Goal: Task Accomplishment & Management: Manage account settings

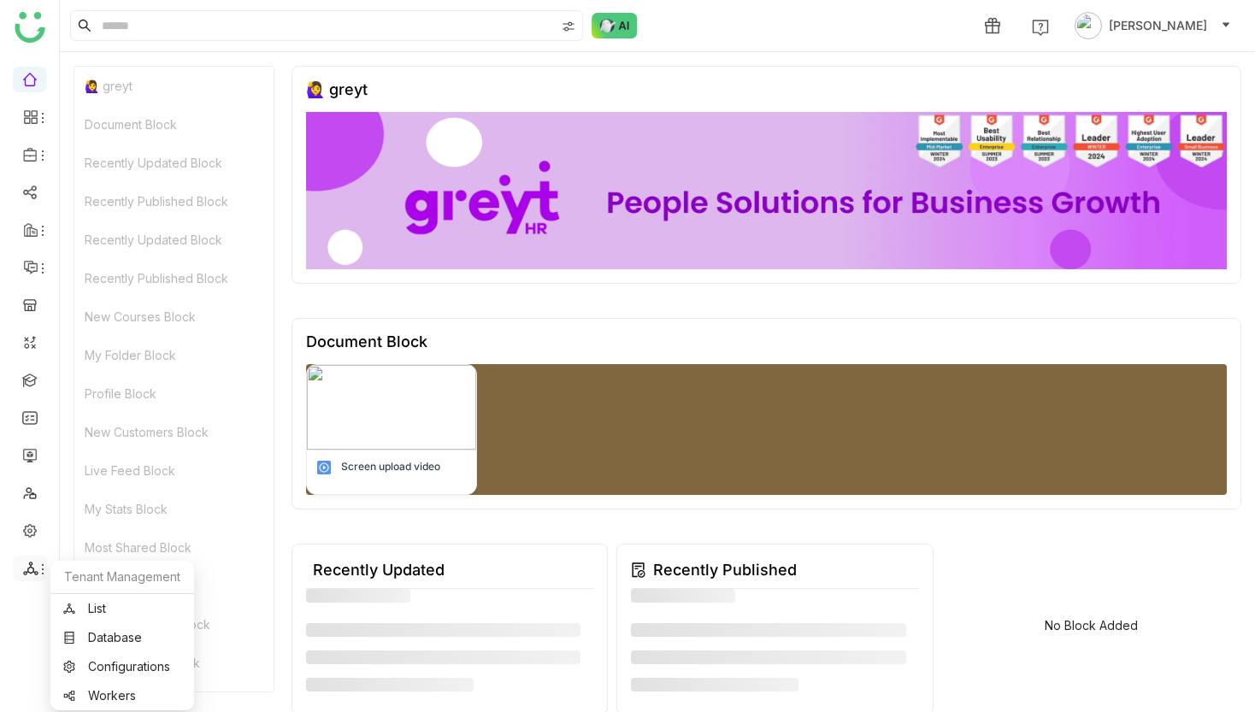
click at [34, 575] on icon at bounding box center [30, 568] width 15 height 15
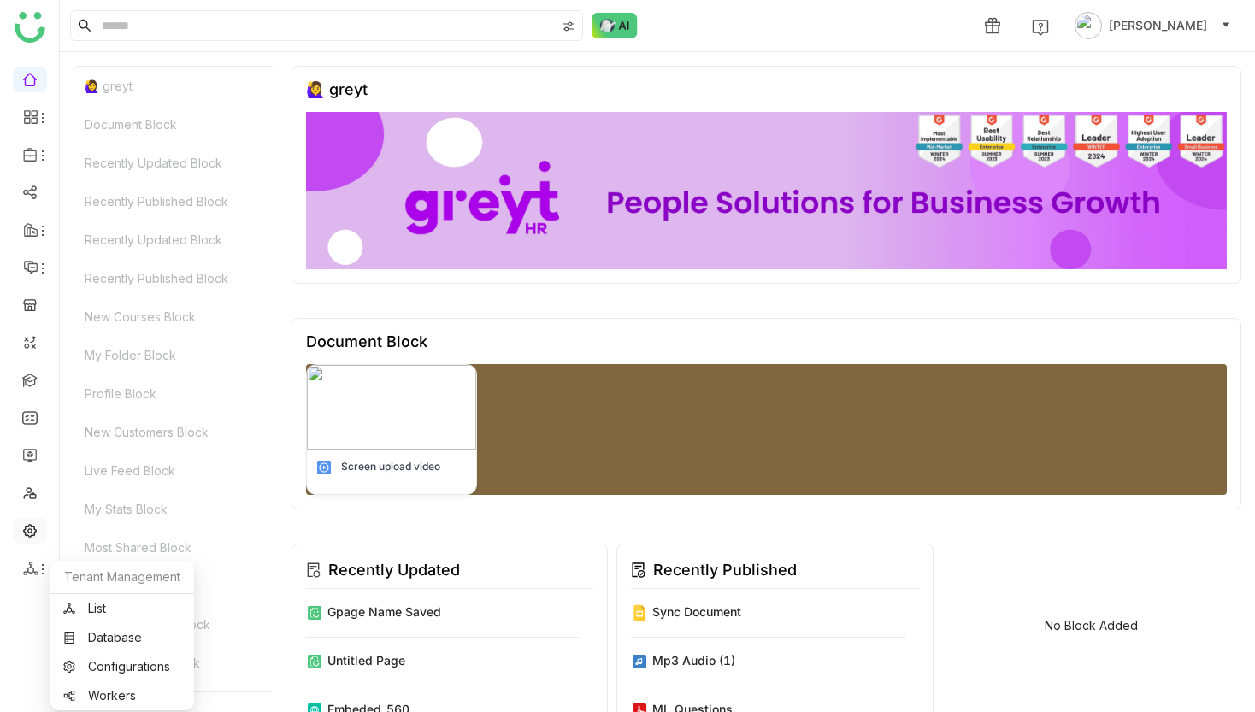
click at [32, 534] on link at bounding box center [29, 529] width 15 height 15
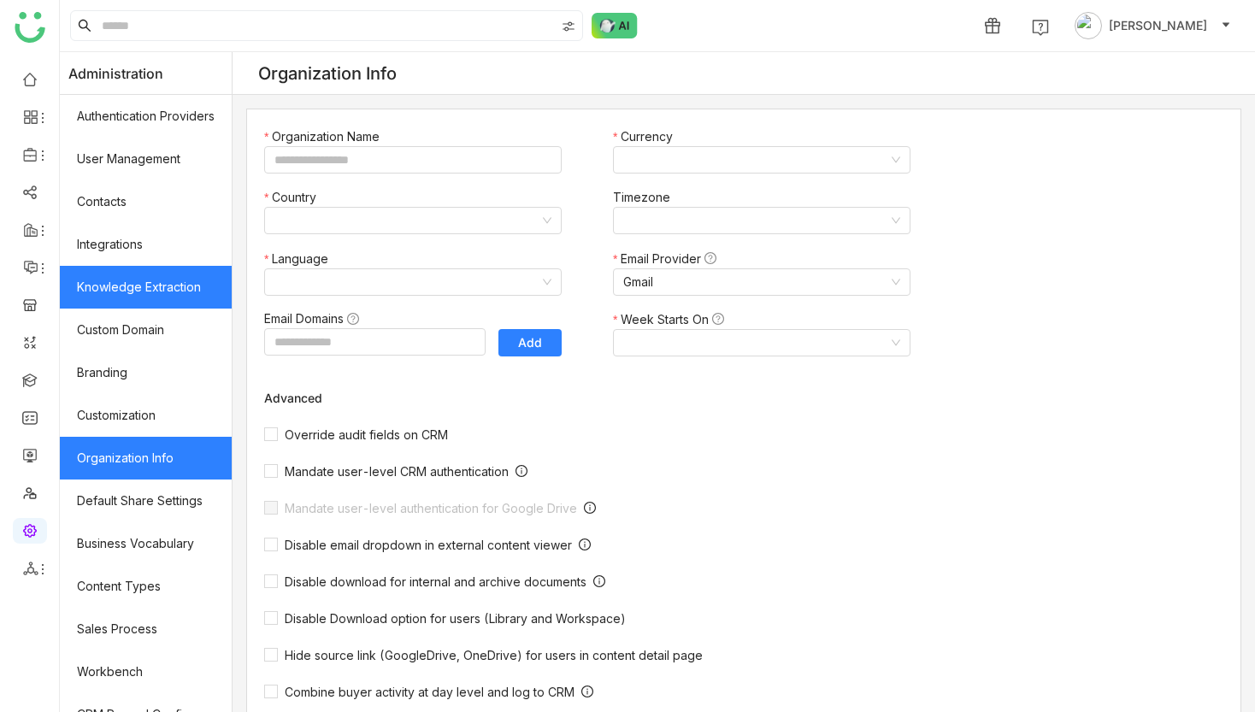
type input "*******"
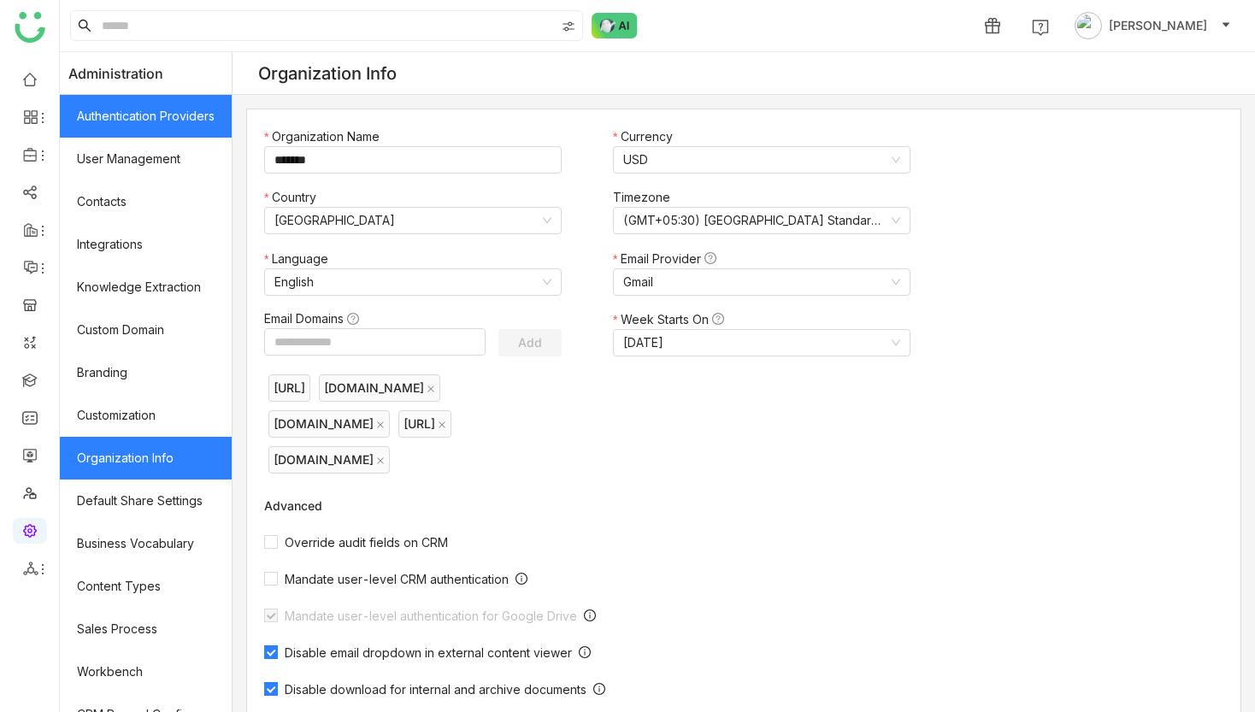
click at [198, 136] on link "Authentication Providers" at bounding box center [146, 116] width 172 height 43
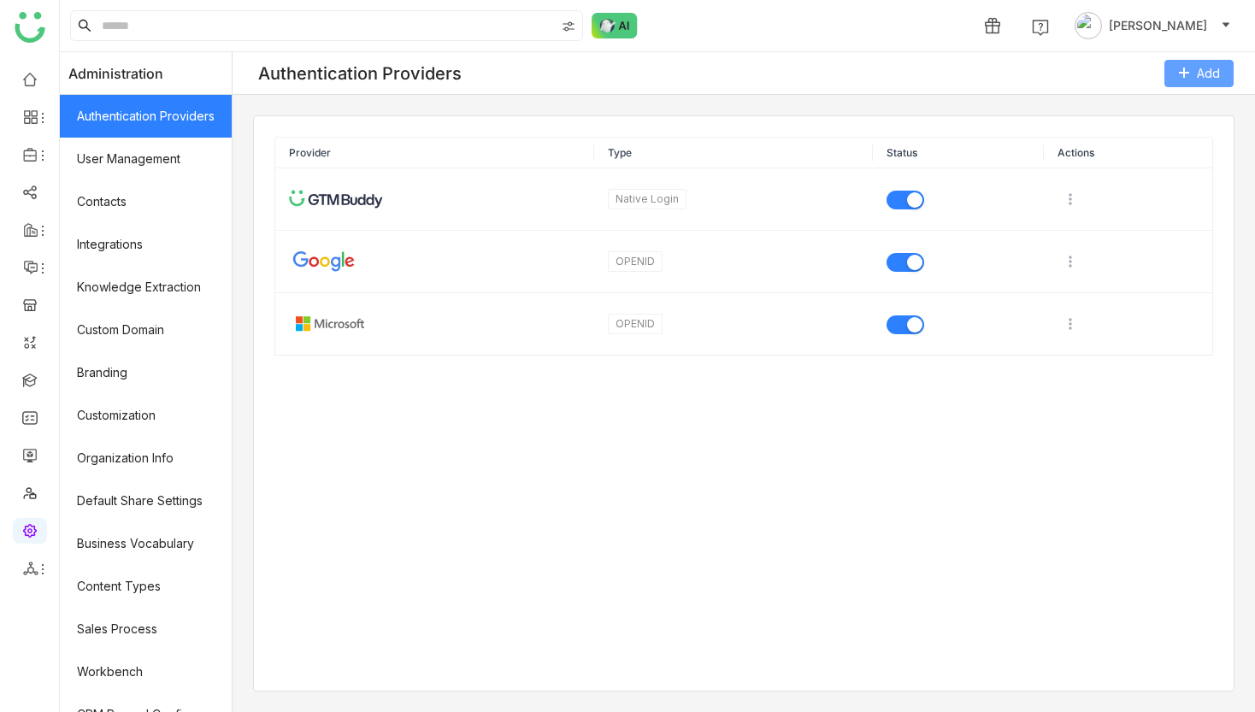
click at [1197, 74] on span "Add" at bounding box center [1208, 73] width 23 height 19
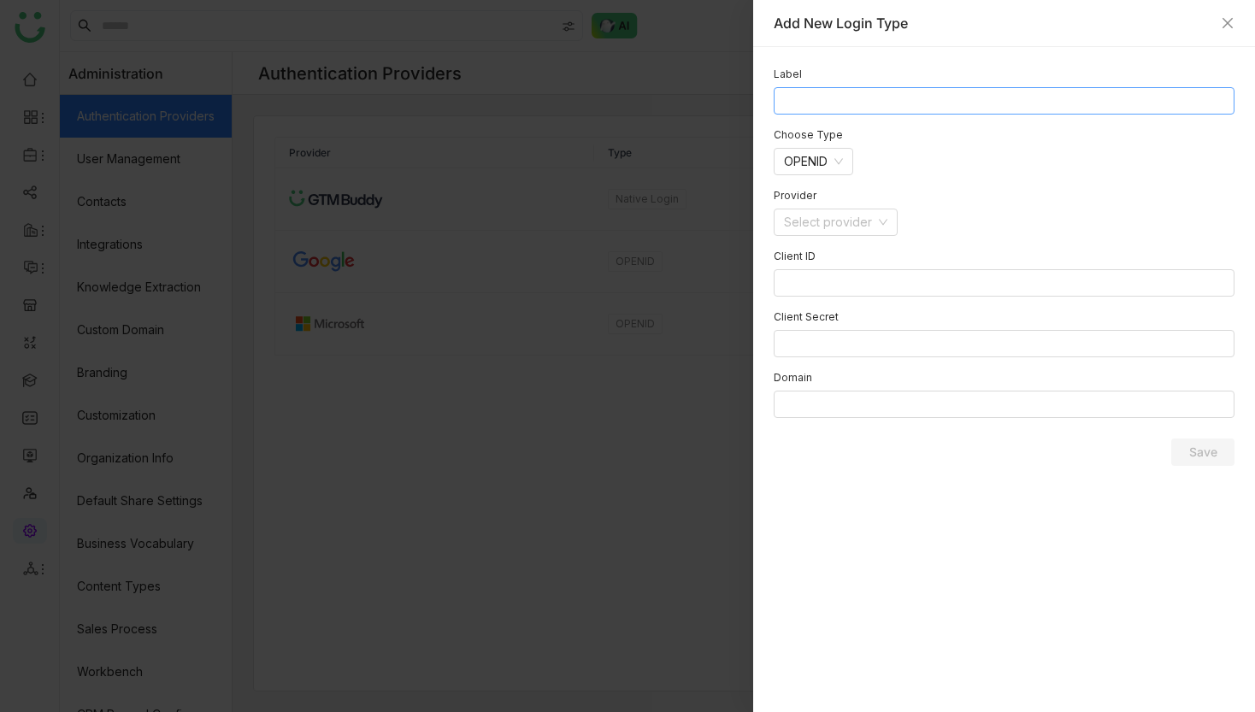
click at [868, 103] on input at bounding box center [1004, 100] width 461 height 27
type input "****"
click at [809, 162] on nz-select-item "OPENID" at bounding box center [813, 162] width 59 height 26
click at [830, 222] on div "SAML" at bounding box center [815, 222] width 63 height 19
click at [858, 226] on input at bounding box center [829, 223] width 91 height 26
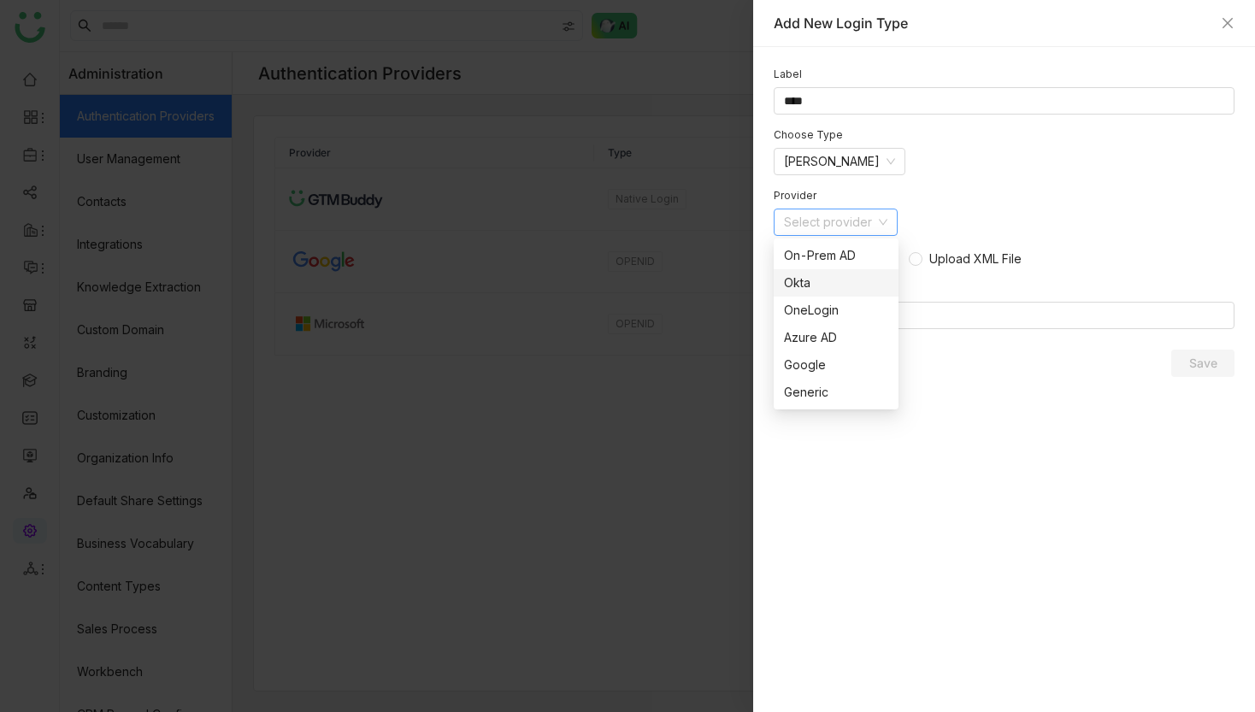
click at [859, 286] on div "Okta" at bounding box center [836, 283] width 104 height 19
click at [950, 259] on span "Upload XML File" at bounding box center [976, 258] width 92 height 15
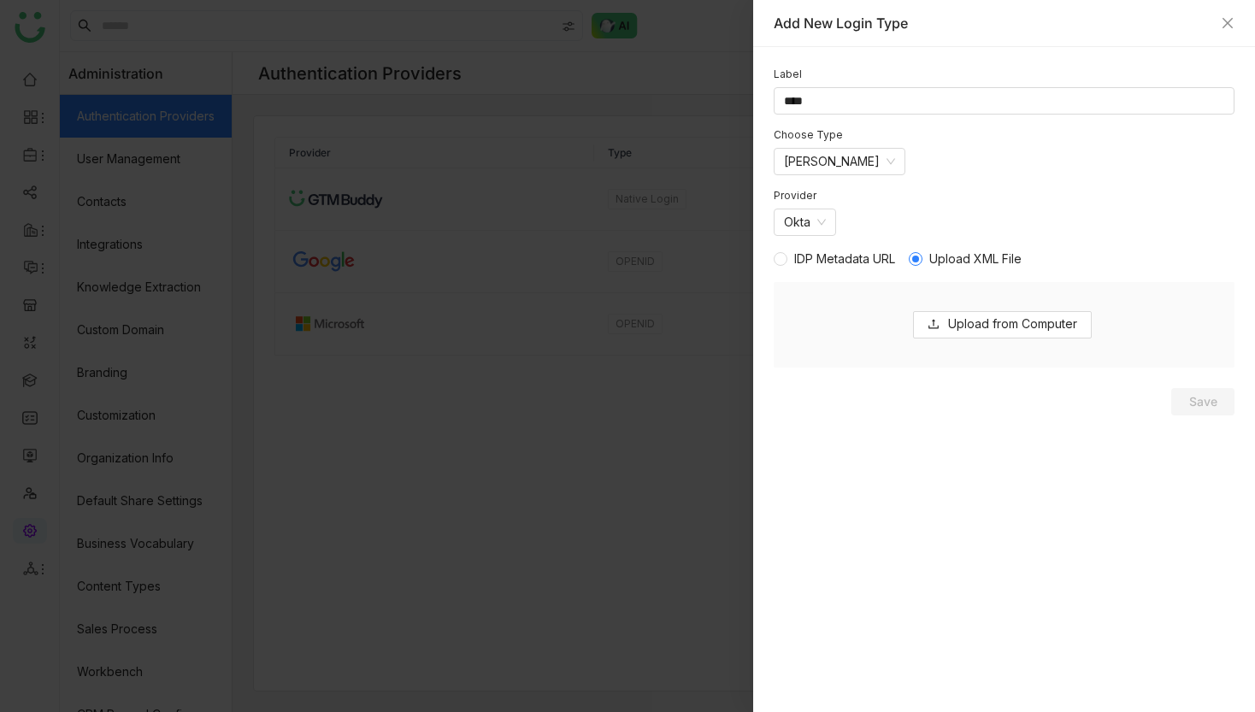
click at [859, 258] on span "IDP Metadata URL" at bounding box center [844, 258] width 101 height 15
click at [823, 314] on input at bounding box center [1004, 315] width 461 height 27
paste input "**********"
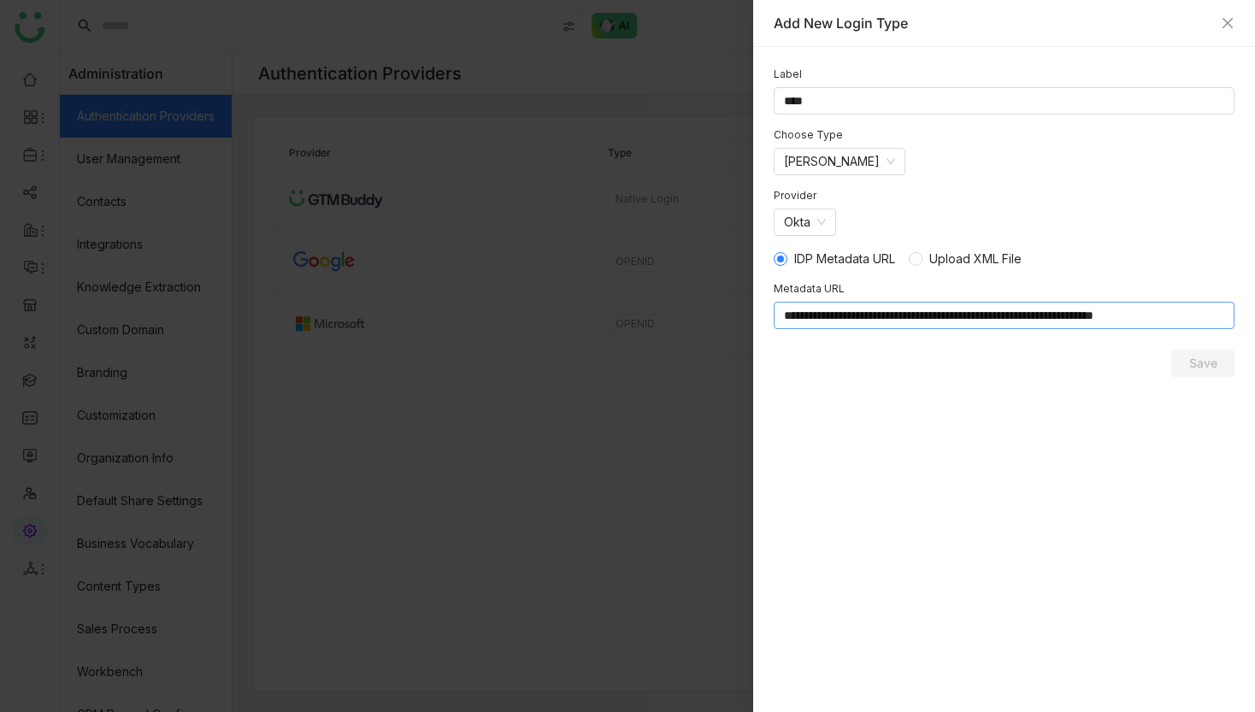
scroll to position [0, 21]
type input "**********"
click at [1193, 351] on button "Save" at bounding box center [1203, 363] width 63 height 27
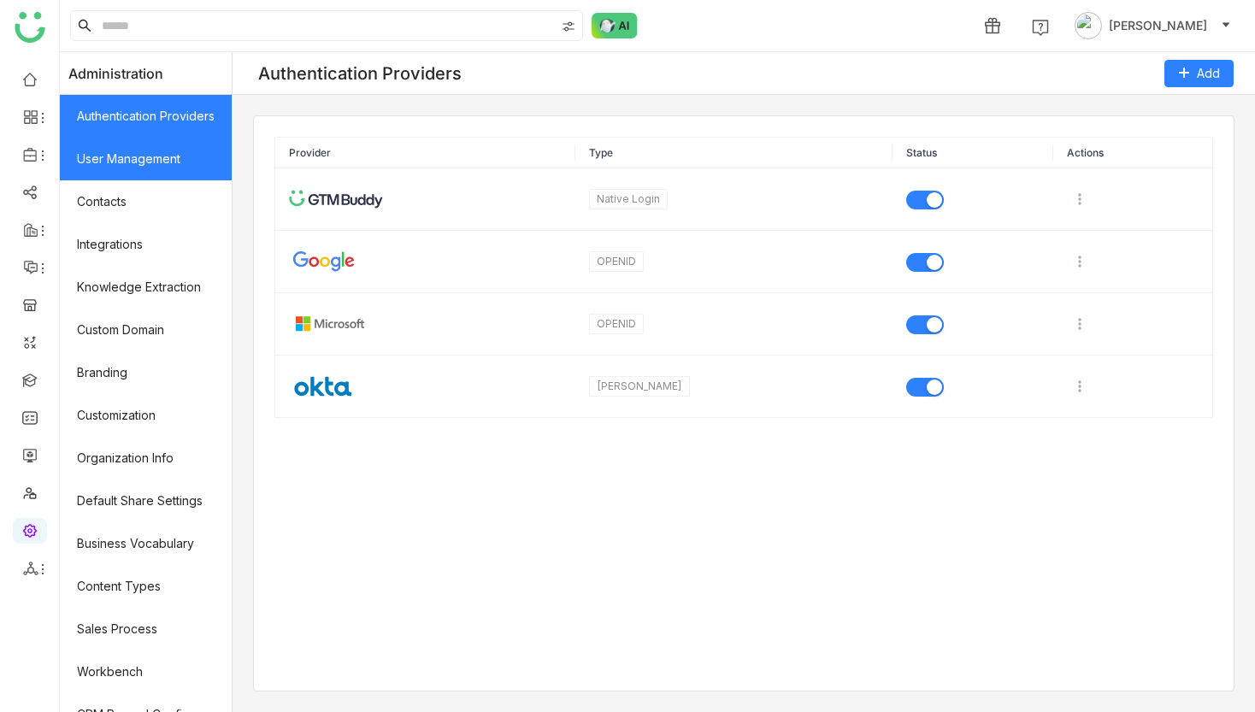
click at [186, 166] on link "User Management" at bounding box center [146, 159] width 172 height 43
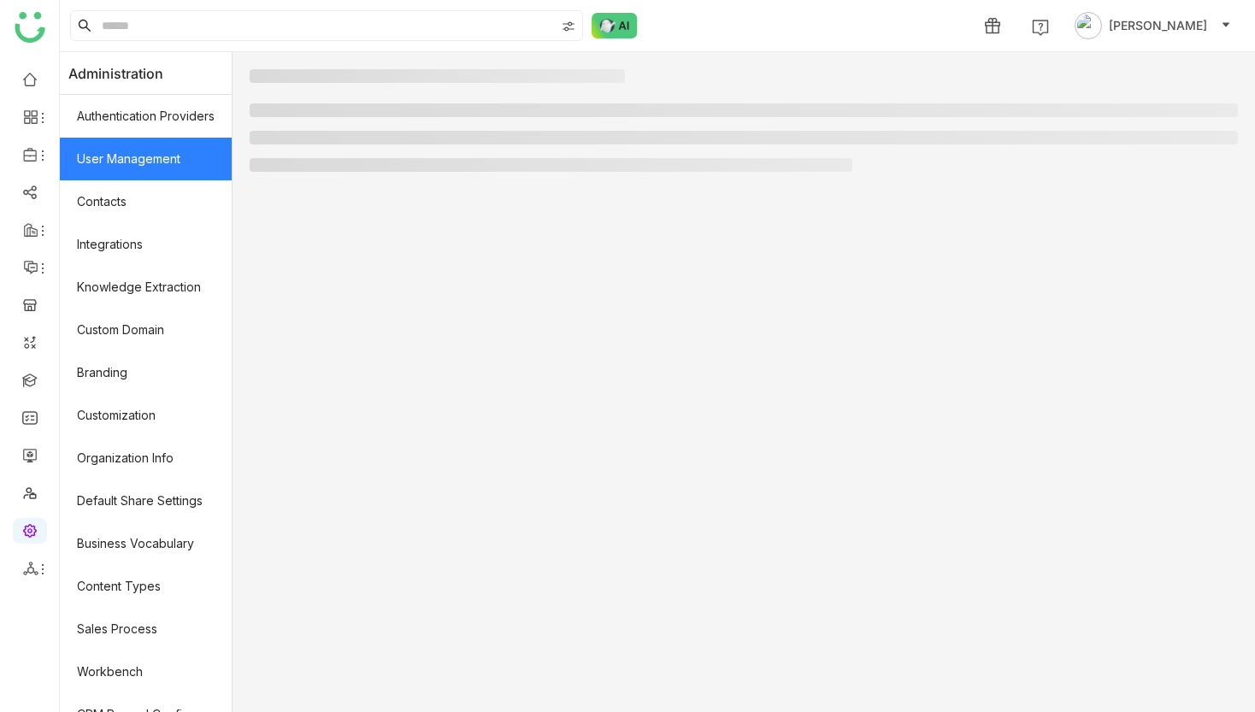
click at [95, 169] on link "User Management" at bounding box center [146, 159] width 172 height 43
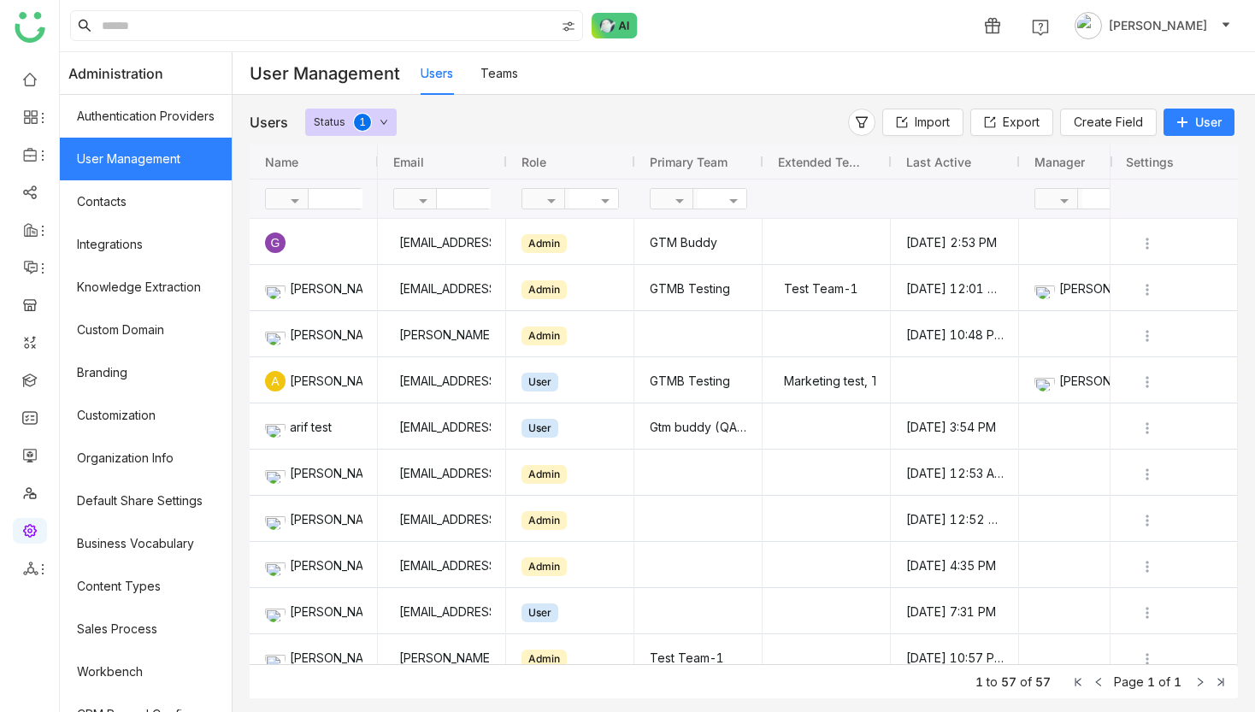
click at [1195, 117] on span "User" at bounding box center [1208, 122] width 27 height 17
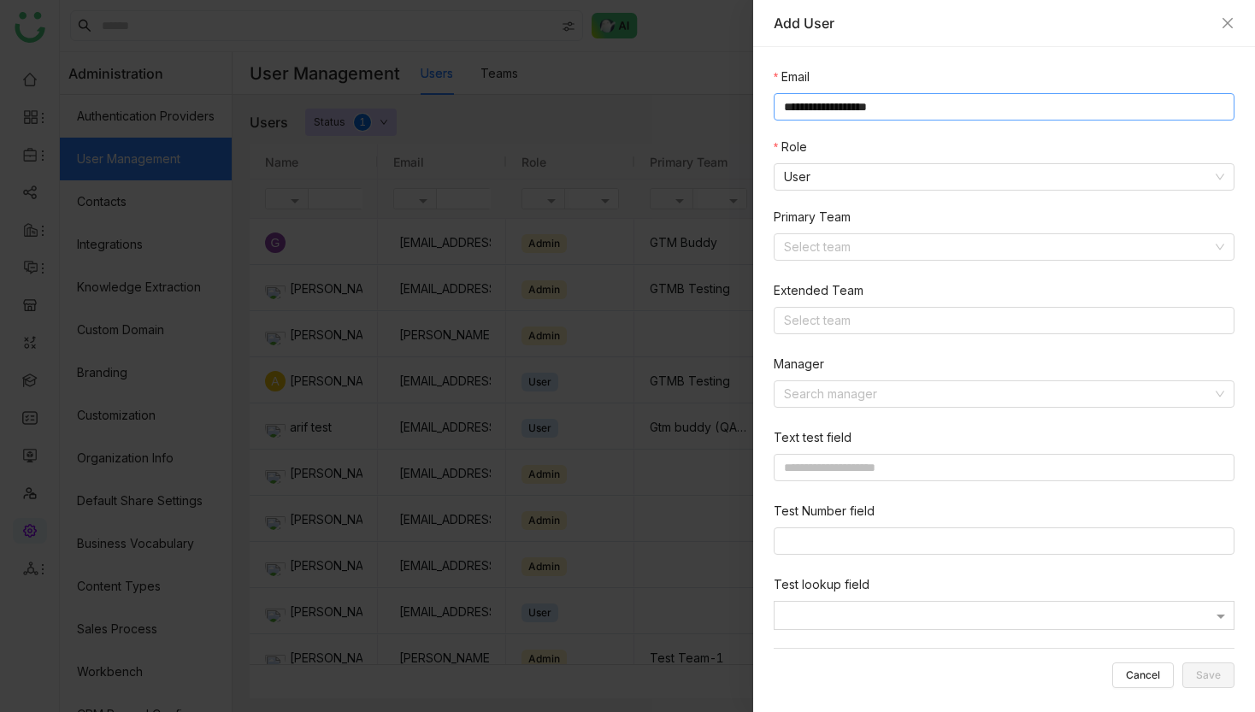
type input "**********"
click at [918, 245] on input at bounding box center [998, 247] width 428 height 26
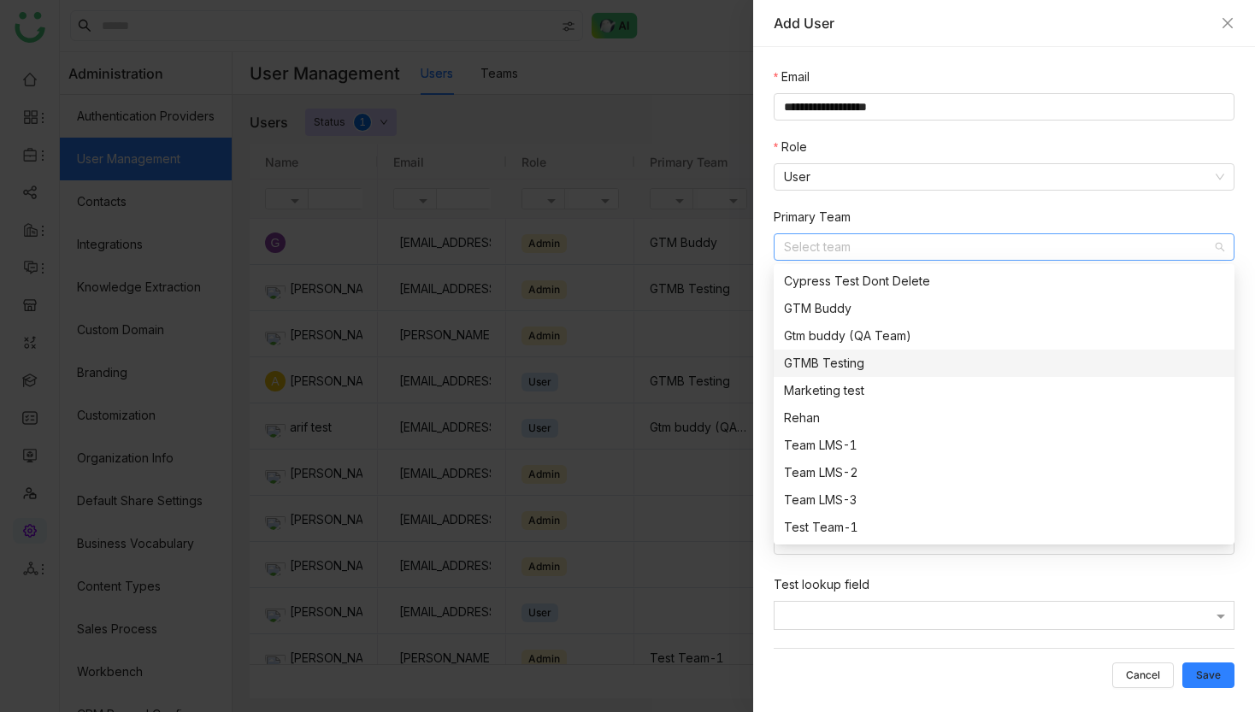
click at [912, 369] on div "GTMB Testing" at bounding box center [1004, 363] width 440 height 19
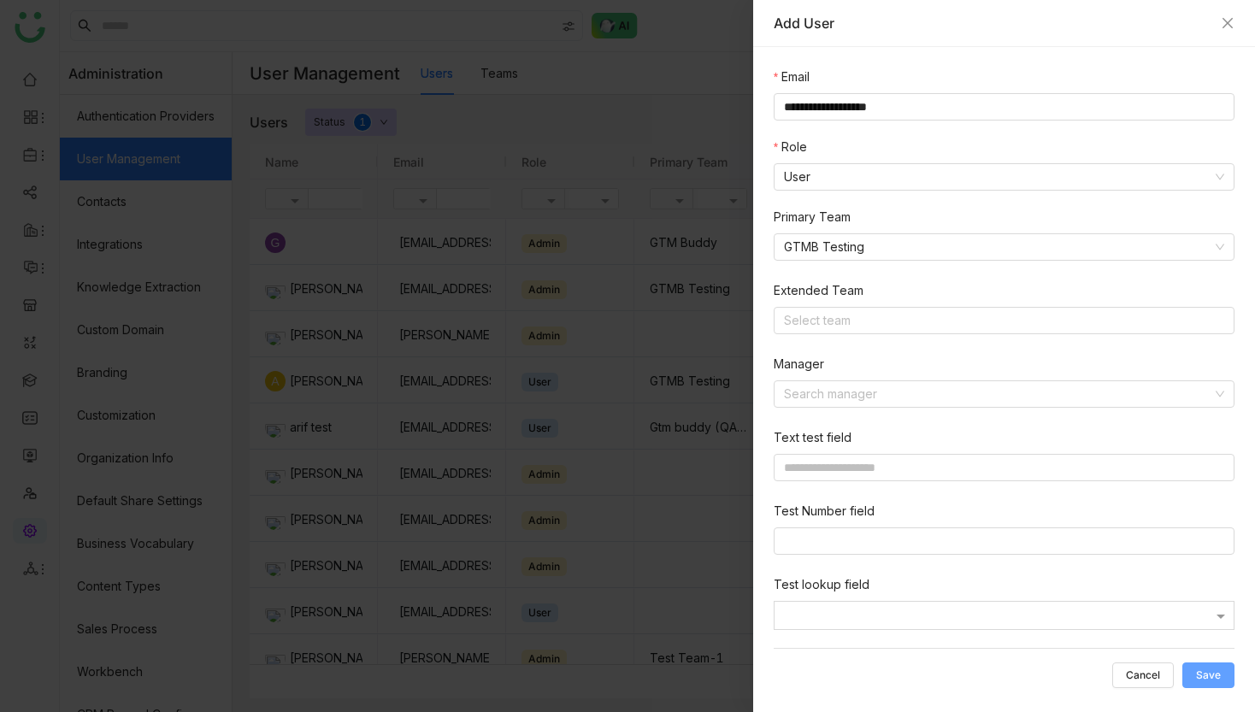
click at [1209, 687] on button "Save" at bounding box center [1209, 676] width 52 height 26
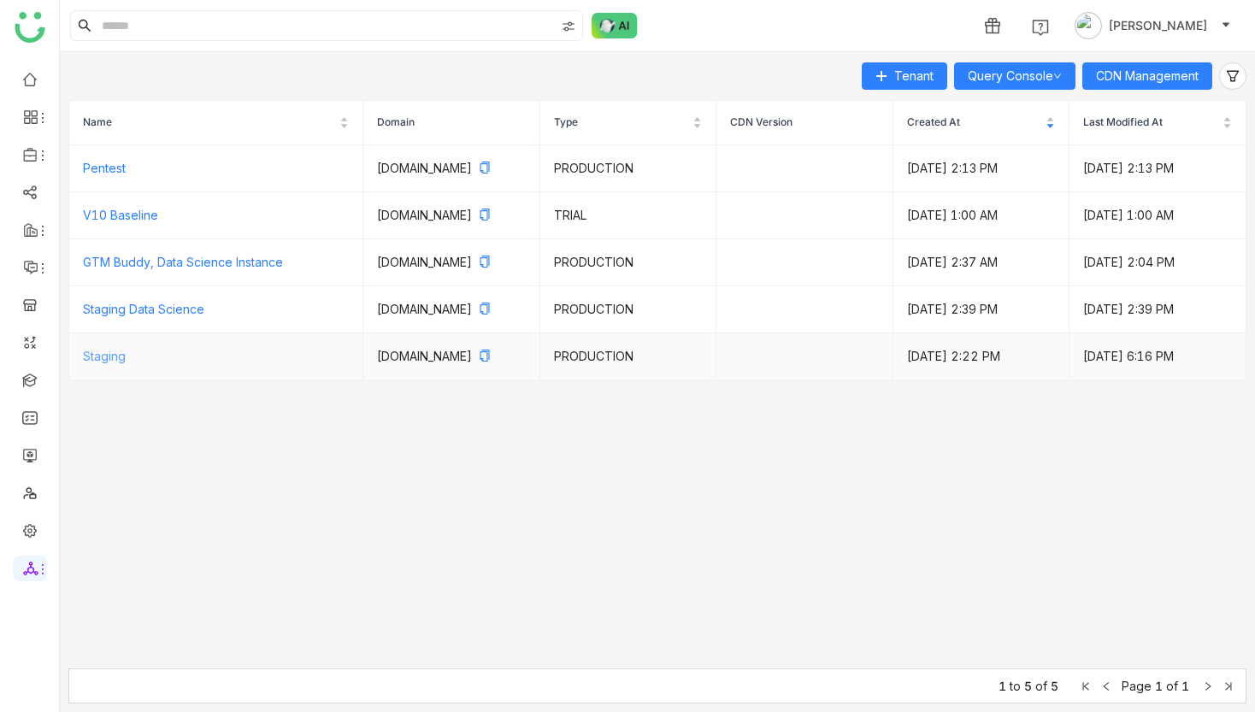
click at [109, 363] on link "Staging" at bounding box center [104, 356] width 43 height 15
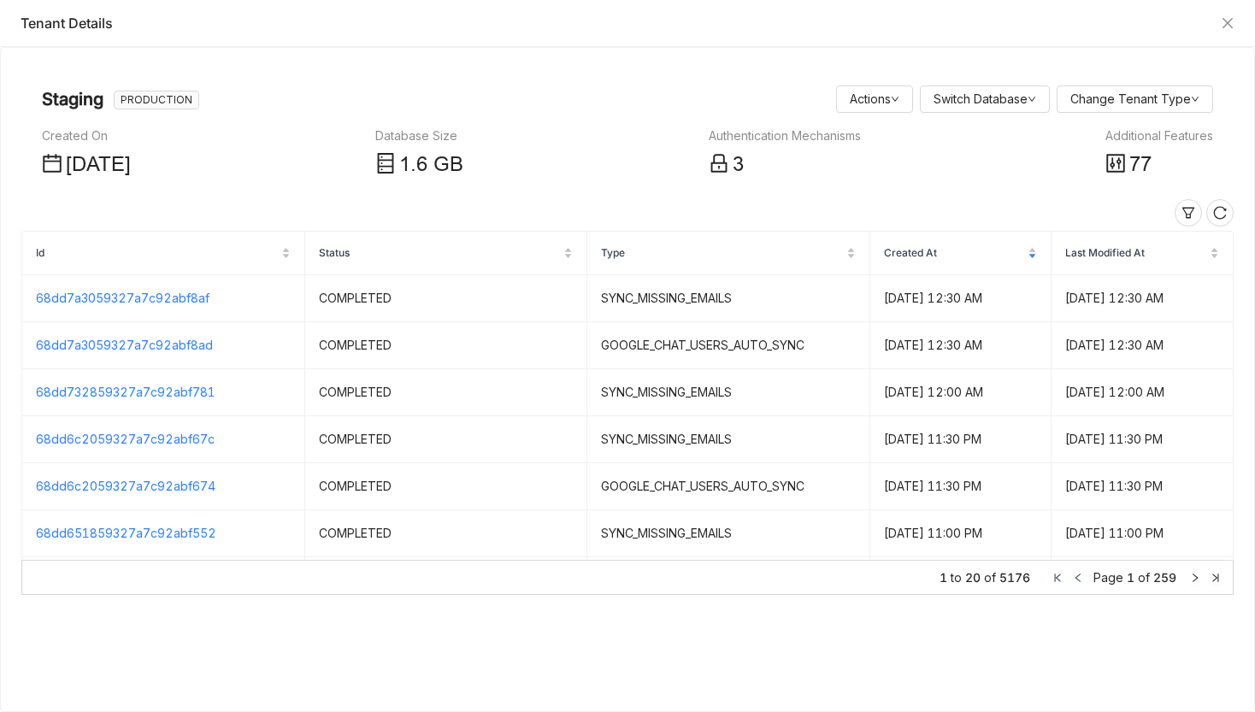
click at [851, 80] on nz-page-header "Staging PRODUCTION Actions Switch Database Change Tenant Type Created On Jun 12…" at bounding box center [627, 131] width 1213 height 127
click at [851, 82] on div "Staging PRODUCTION Actions Switch Database Change Tenant Type" at bounding box center [628, 99] width 1172 height 34
click at [851, 91] on link "Actions" at bounding box center [875, 98] width 50 height 15
click at [878, 155] on link "Query Console" at bounding box center [899, 160] width 97 height 15
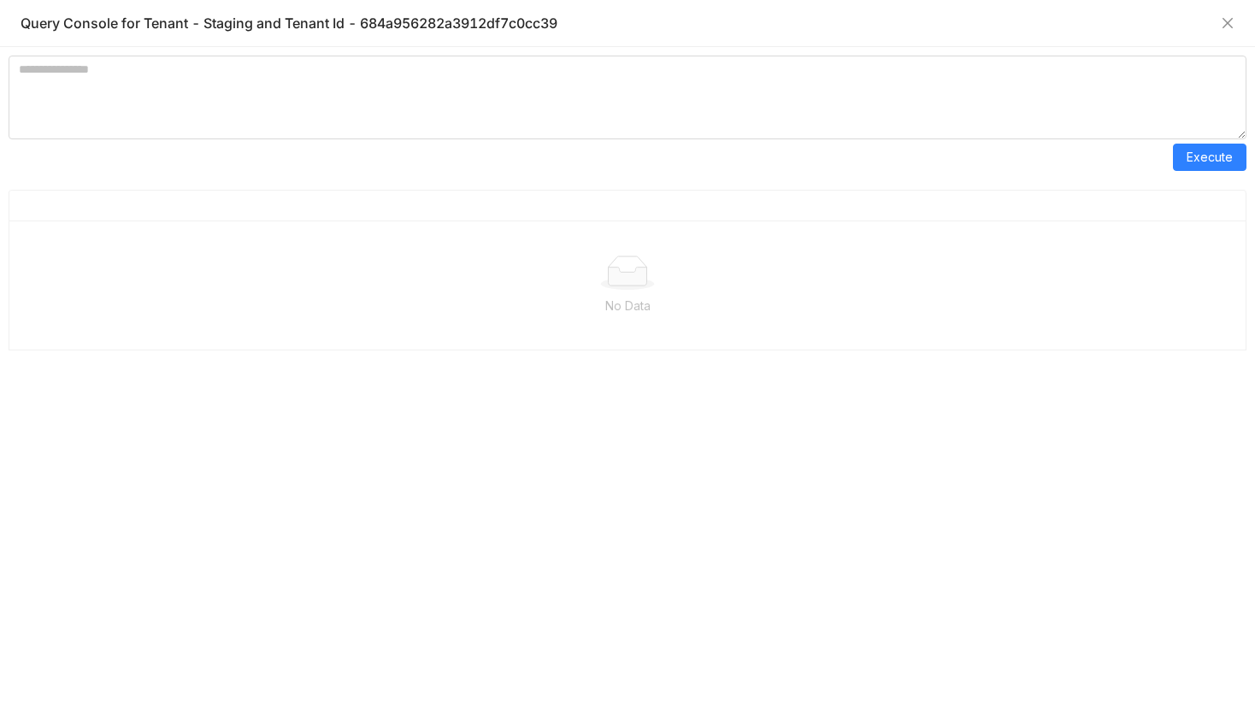
click at [510, 29] on div "Query Console for Tenant - Staging and Tenant Id - 684a956282a3912df7c0cc39" at bounding box center [617, 23] width 1192 height 19
copy div "684a956282a3912df7c0cc39"
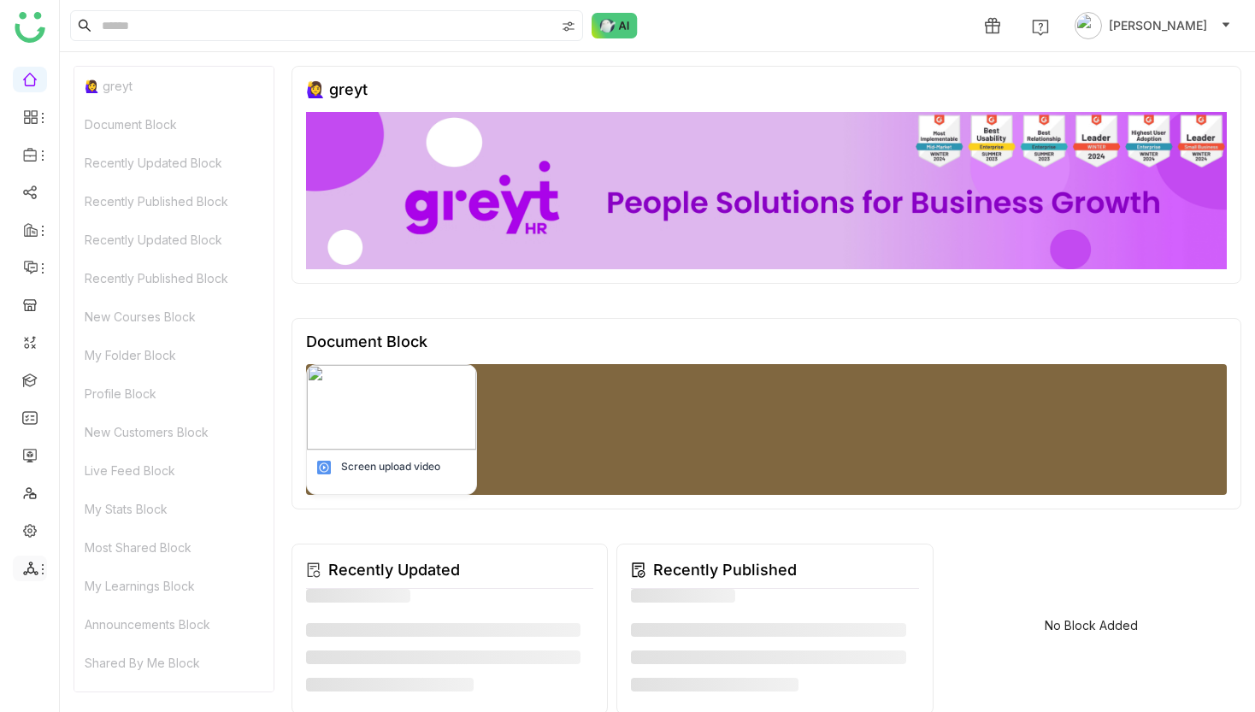
click at [41, 563] on icon at bounding box center [43, 570] width 14 height 14
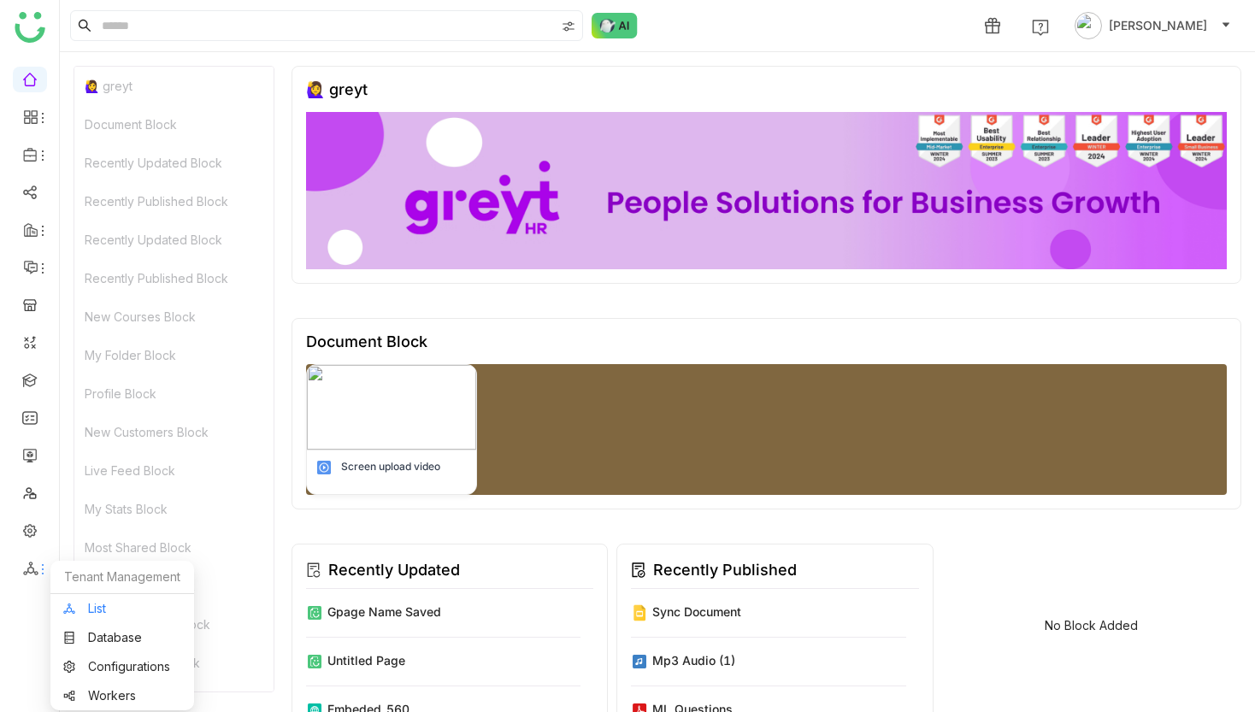
click at [95, 615] on link "List" at bounding box center [122, 609] width 118 height 12
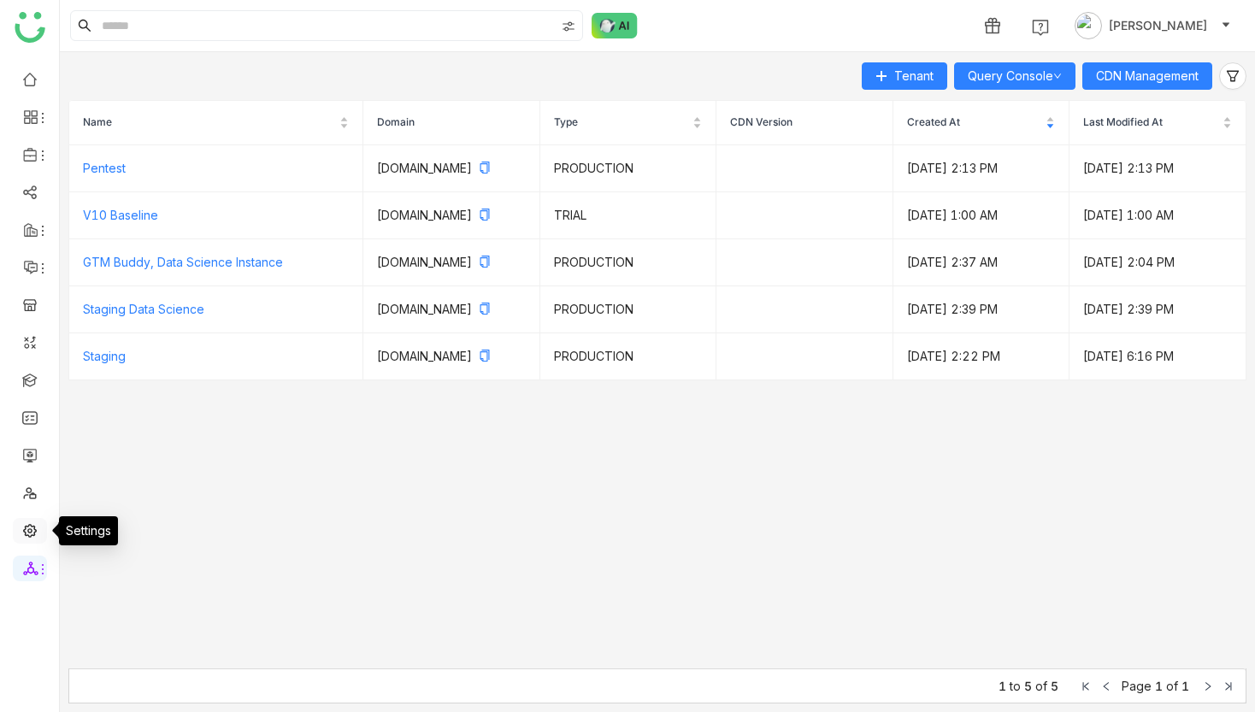
click at [21, 543] on ul at bounding box center [29, 324] width 59 height 539
click at [32, 529] on link at bounding box center [29, 529] width 15 height 15
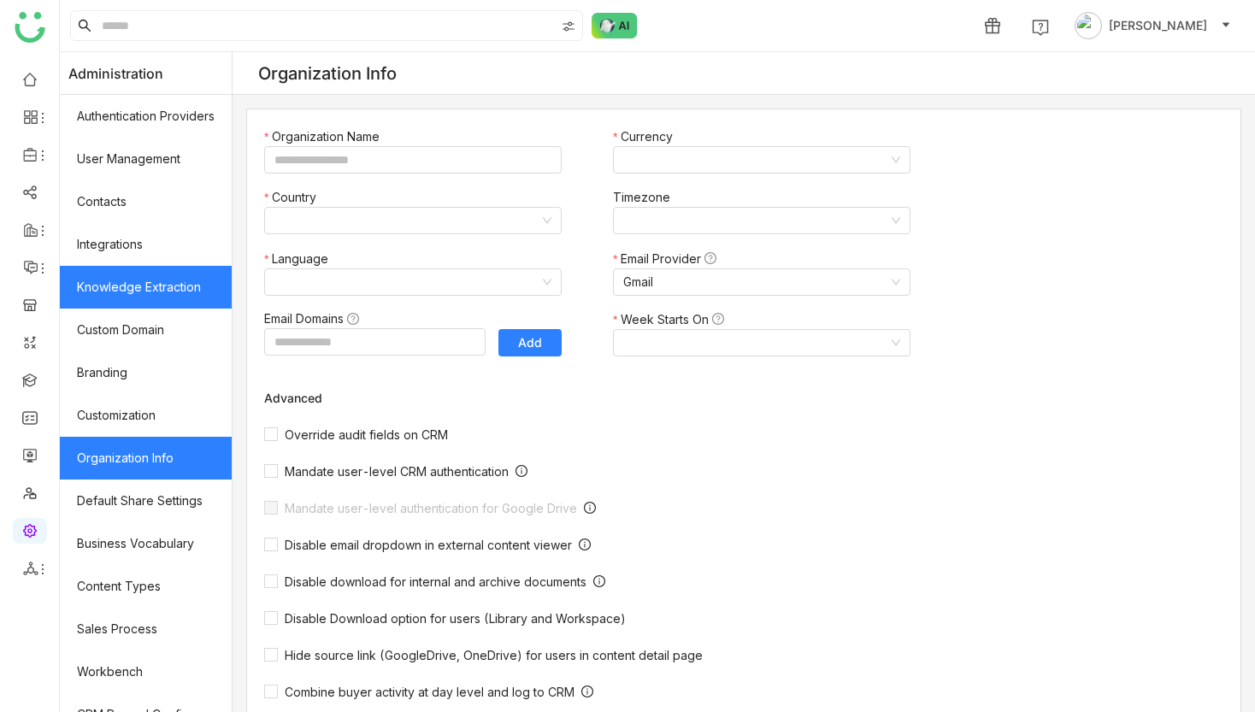
type input "*******"
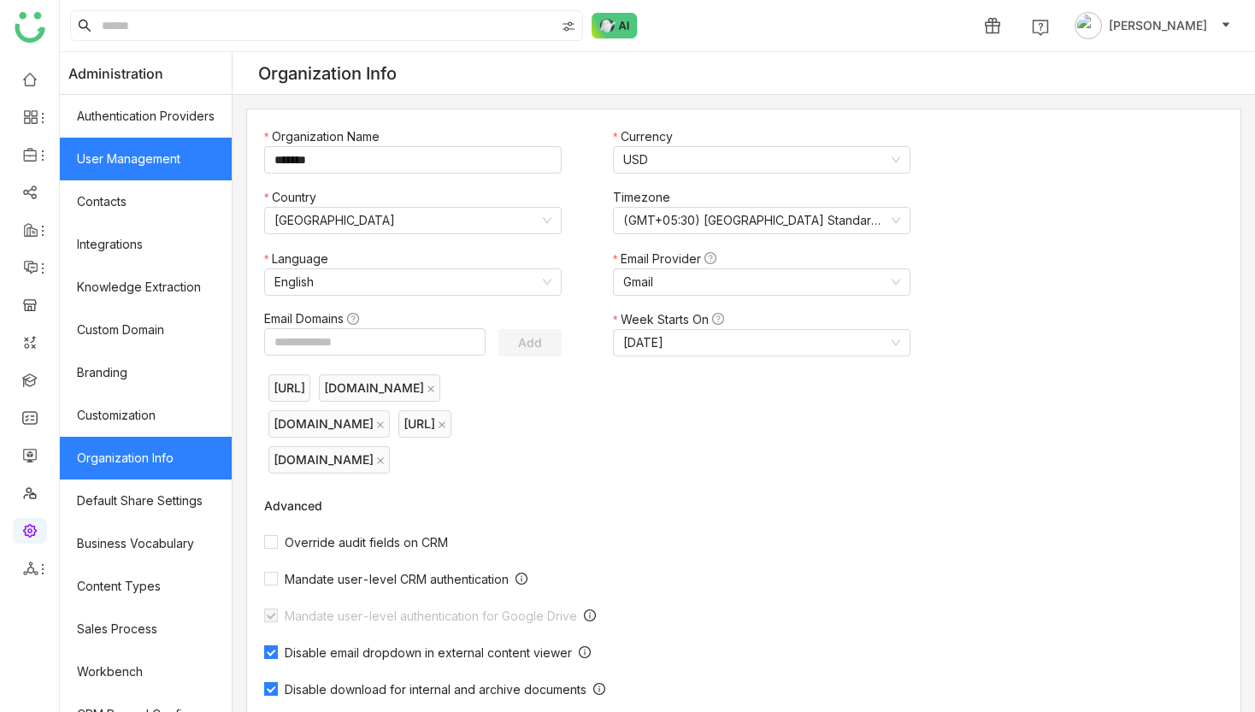
click at [122, 168] on link "User Management" at bounding box center [146, 159] width 172 height 43
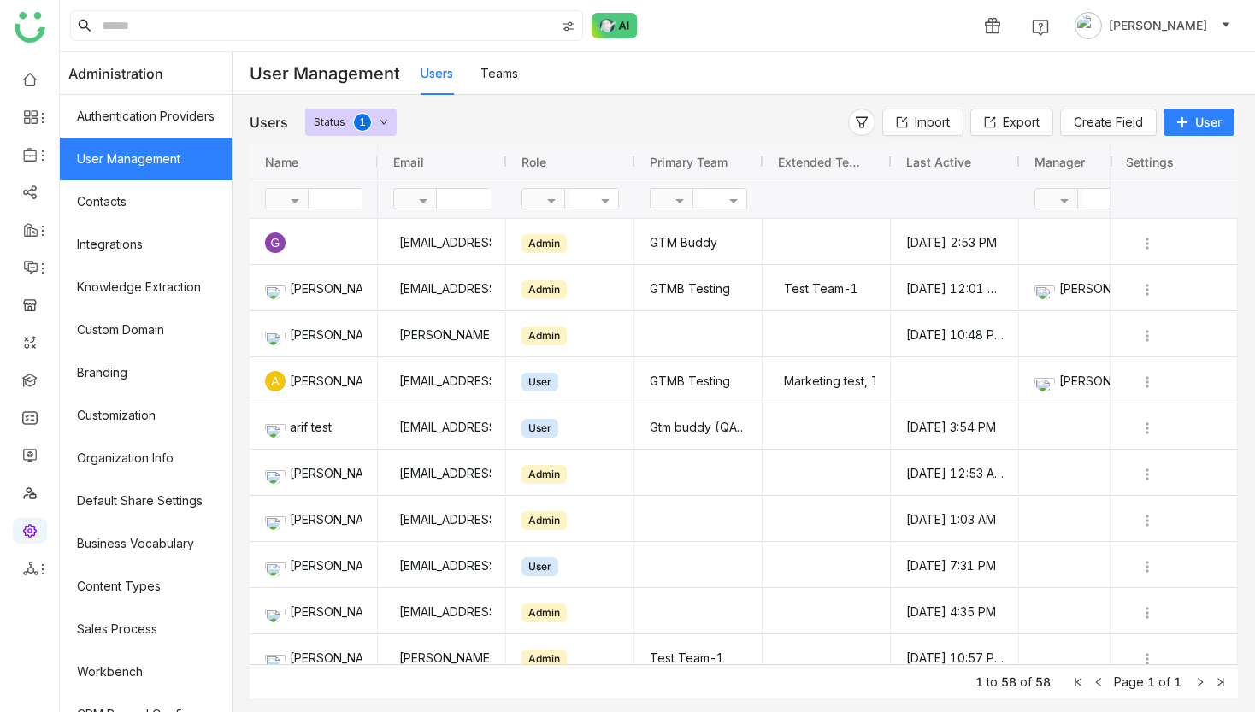
click at [475, 193] on input "text" at bounding box center [499, 199] width 124 height 20
paste input "**********"
type input "**********"
